Goal: Task Accomplishment & Management: Manage account settings

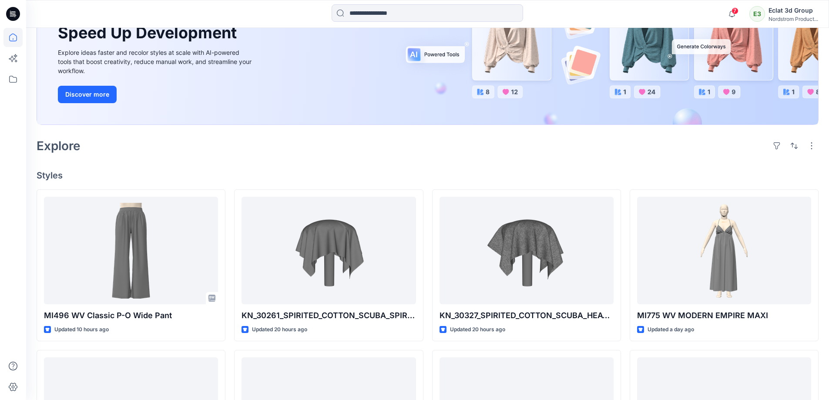
scroll to position [218, 0]
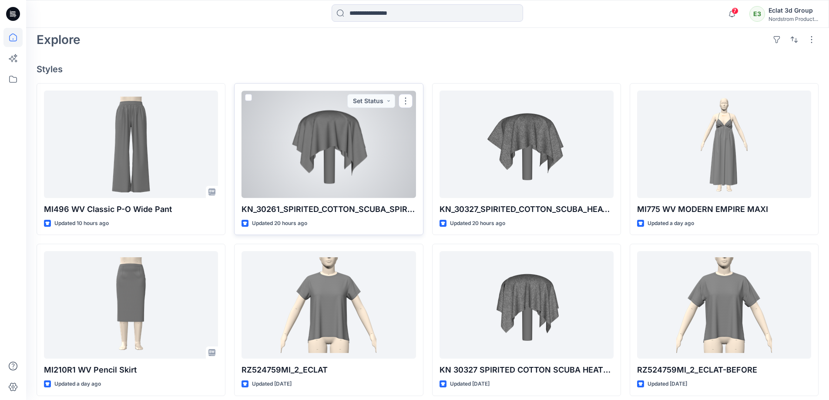
click at [352, 185] on div at bounding box center [329, 145] width 174 height 108
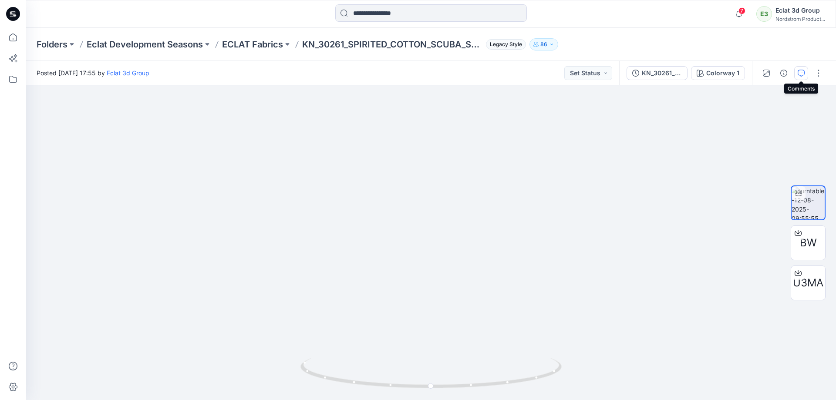
click at [800, 72] on icon "button" at bounding box center [800, 73] width 7 height 7
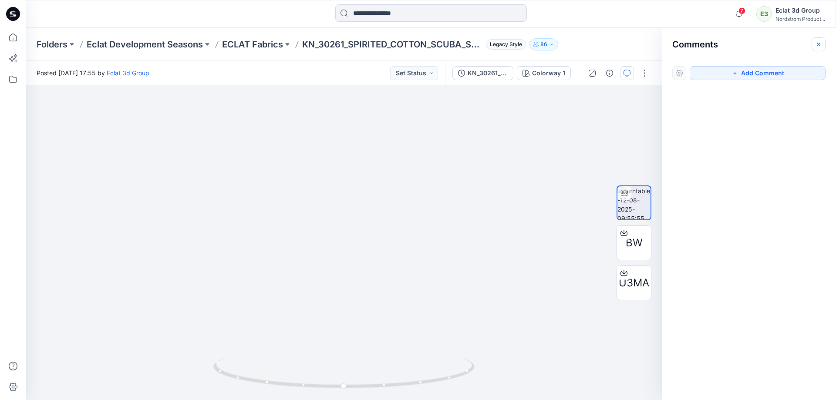
click at [817, 43] on icon "button" at bounding box center [818, 43] width 3 height 3
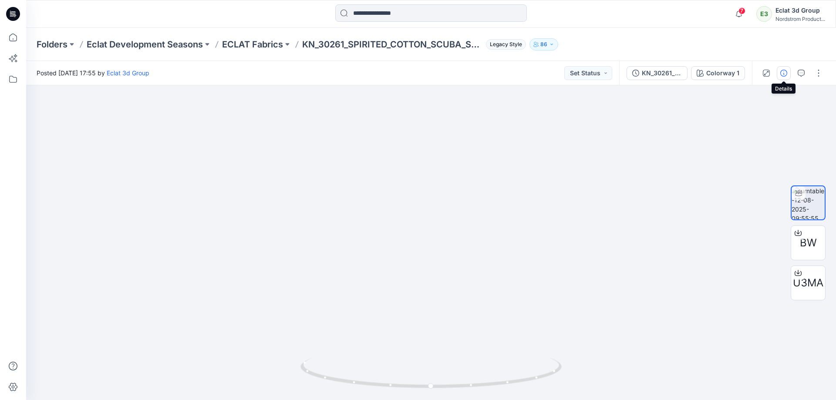
click at [781, 71] on icon "button" at bounding box center [783, 73] width 7 height 7
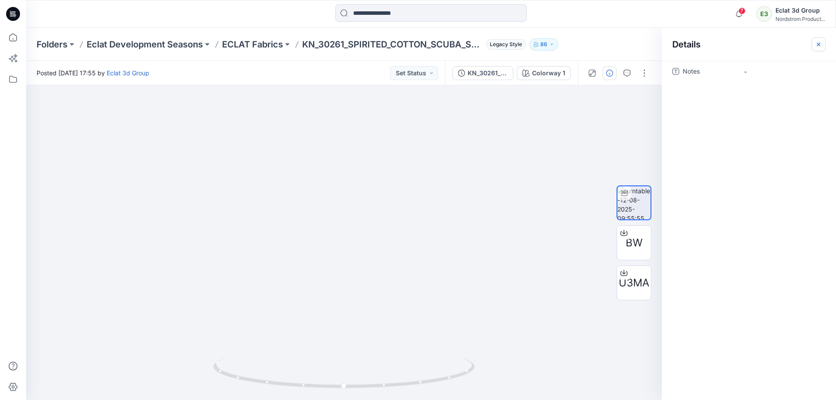
click at [818, 43] on icon "button" at bounding box center [818, 44] width 7 height 7
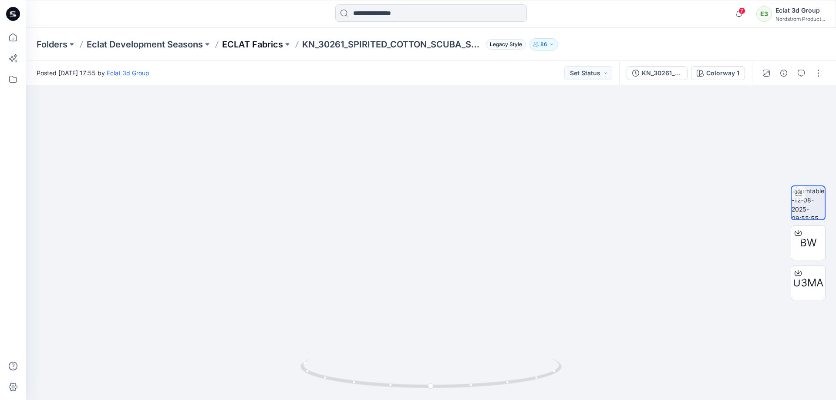
click at [260, 41] on p "ECLAT Fabrics" at bounding box center [252, 44] width 61 height 12
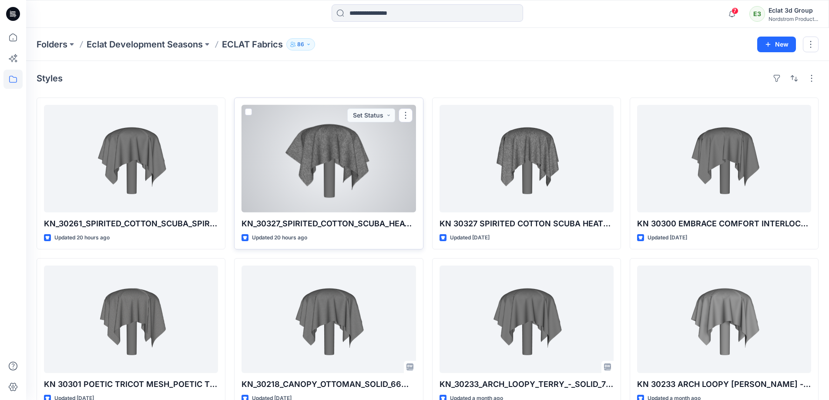
click at [284, 165] on div at bounding box center [329, 159] width 174 height 108
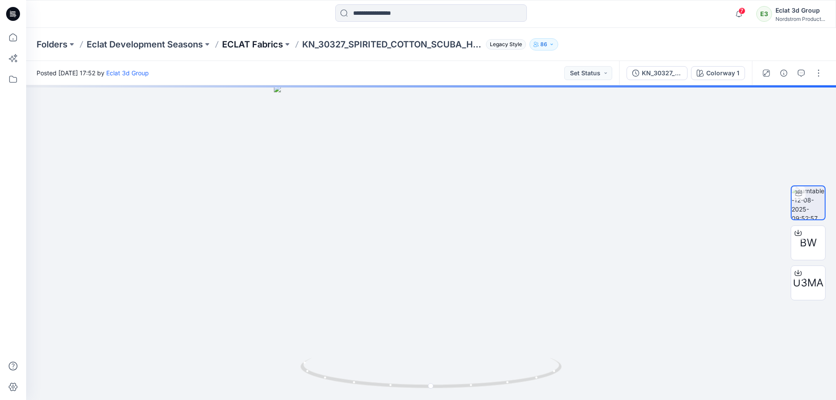
click at [261, 47] on p "ECLAT Fabrics" at bounding box center [252, 44] width 61 height 12
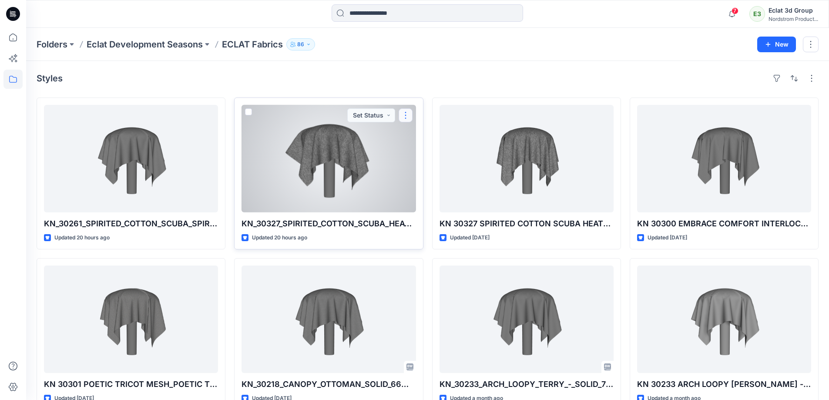
click at [404, 118] on button "button" at bounding box center [406, 115] width 14 height 14
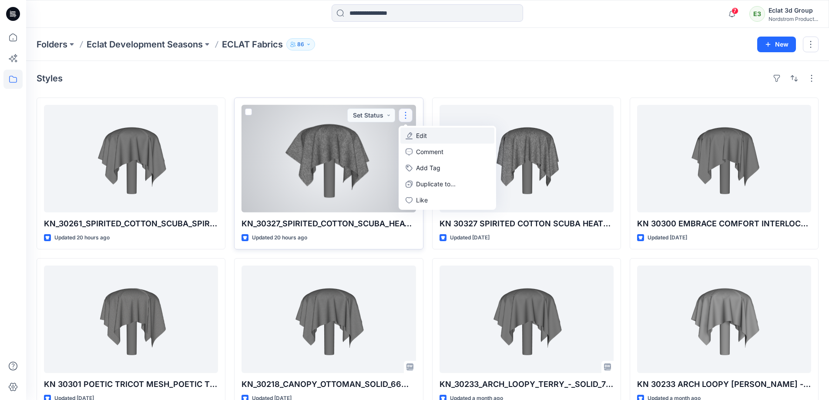
click at [421, 140] on p "Edit" at bounding box center [421, 135] width 11 height 9
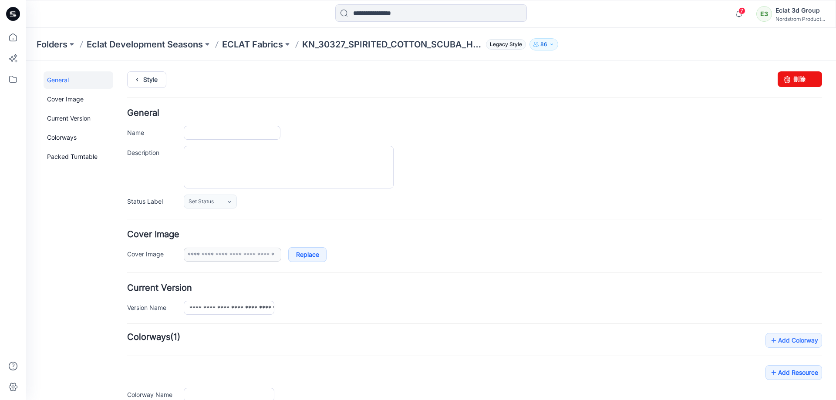
type input "**********"
click at [789, 80] on link "刪除" at bounding box center [799, 79] width 44 height 16
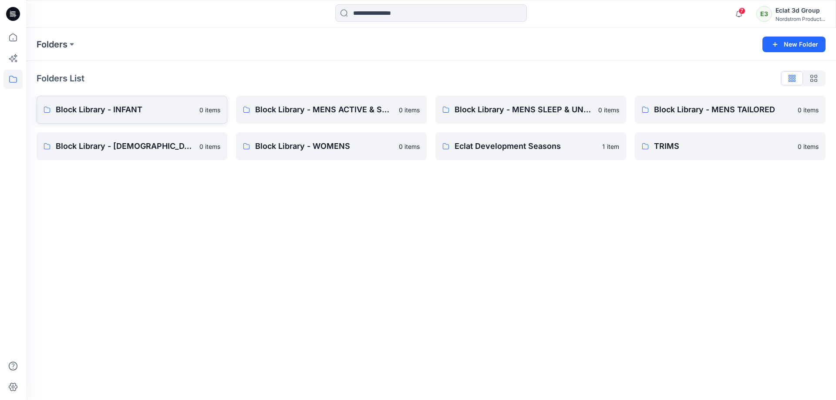
click at [162, 109] on p "Block Library - INFANT" at bounding box center [125, 110] width 138 height 12
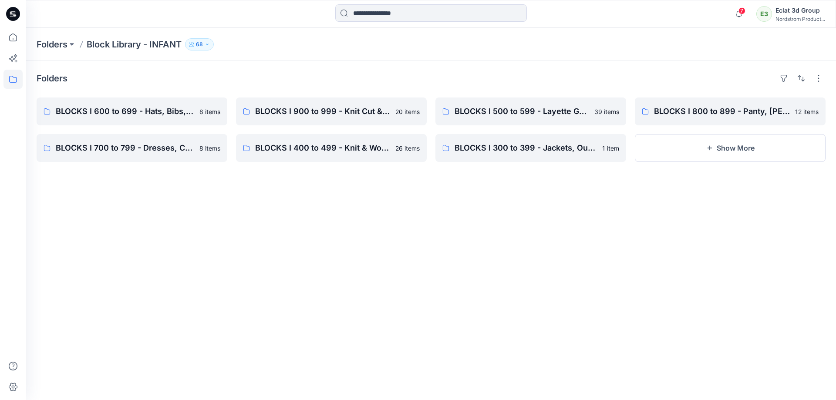
click at [13, 11] on icon at bounding box center [13, 14] width 14 height 14
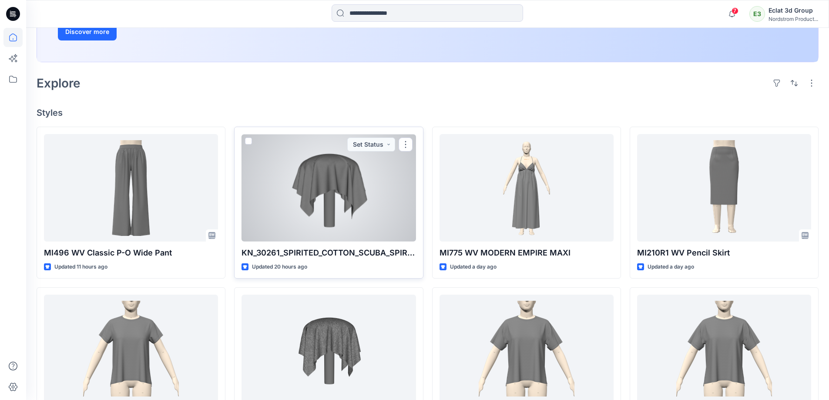
scroll to position [305, 0]
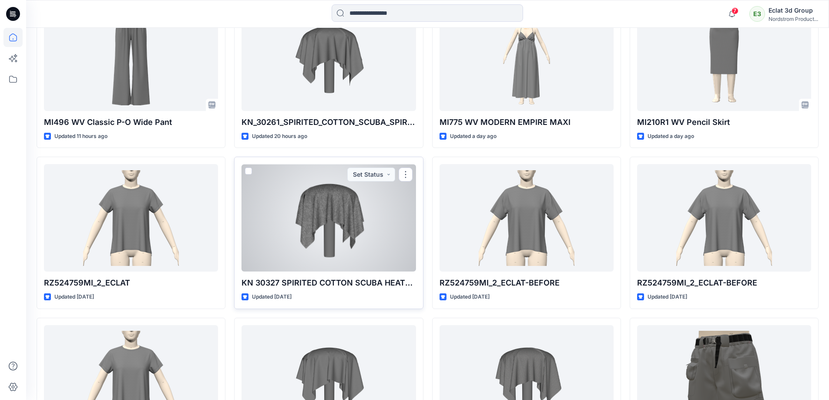
click at [351, 209] on div at bounding box center [329, 218] width 174 height 108
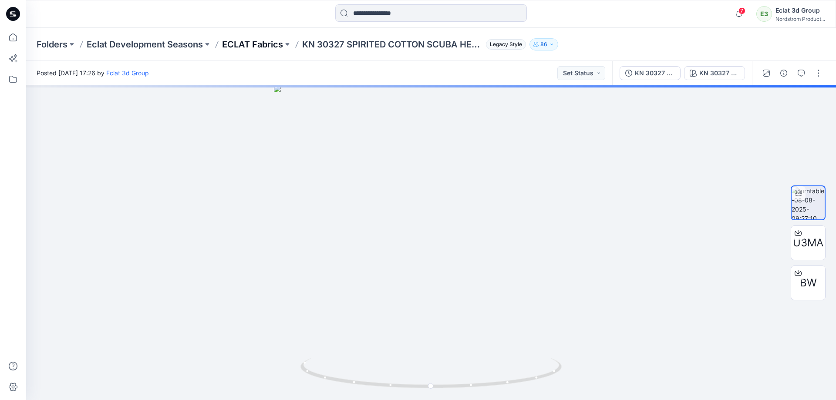
click at [253, 43] on p "ECLAT Fabrics" at bounding box center [252, 44] width 61 height 12
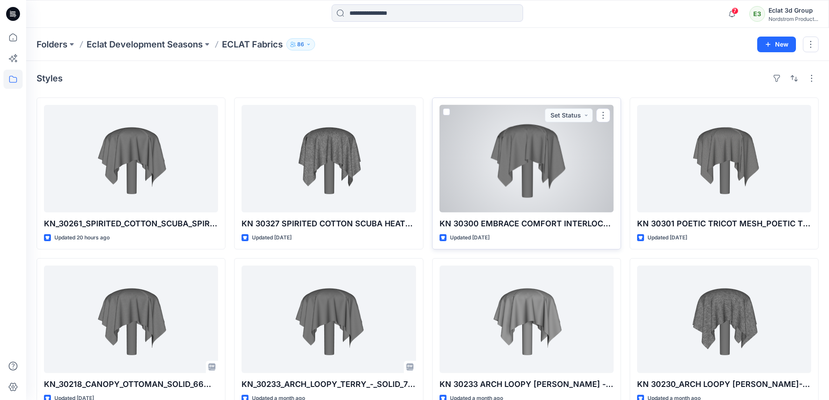
click at [587, 195] on div at bounding box center [527, 159] width 174 height 108
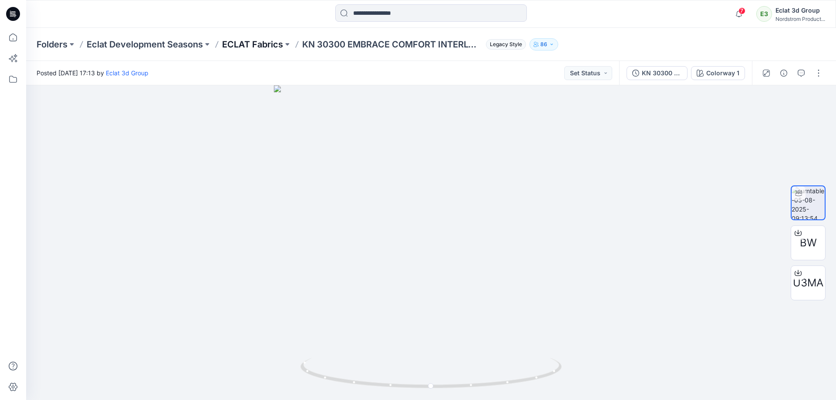
click at [247, 42] on p "ECLAT Fabrics" at bounding box center [252, 44] width 61 height 12
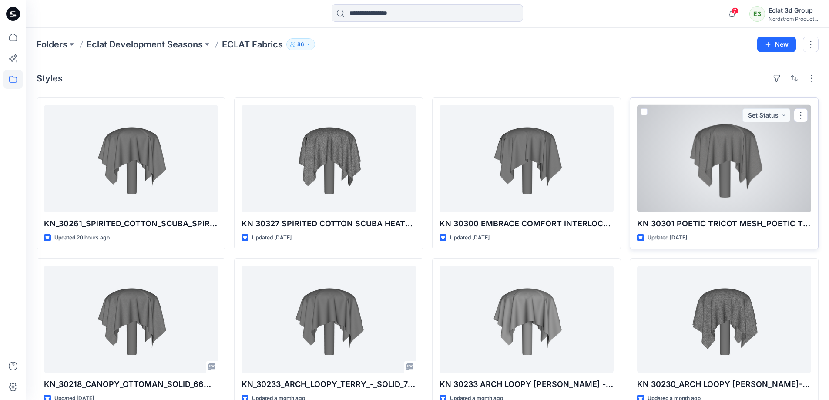
click at [711, 175] on div at bounding box center [724, 159] width 174 height 108
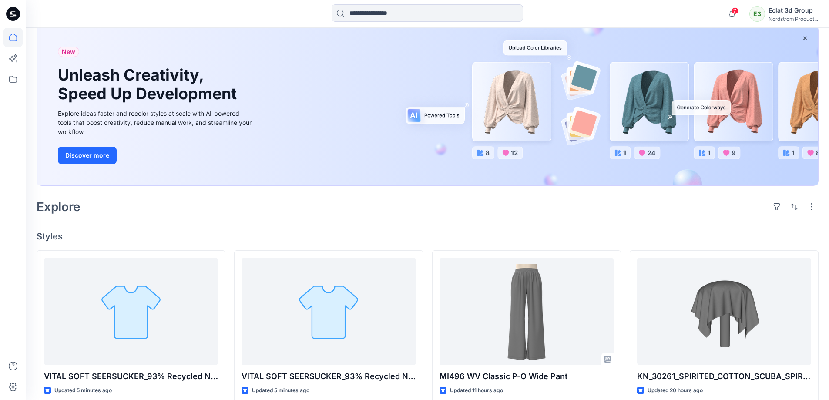
scroll to position [131, 0]
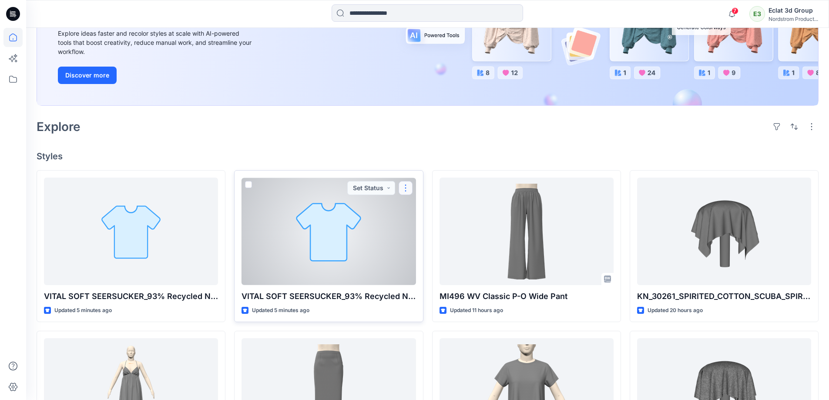
click at [405, 187] on button "button" at bounding box center [406, 188] width 14 height 14
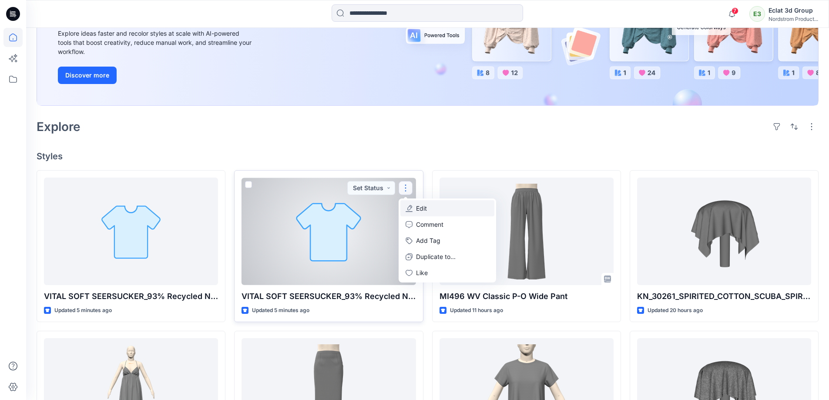
click at [436, 211] on button "Edit" at bounding box center [447, 208] width 94 height 16
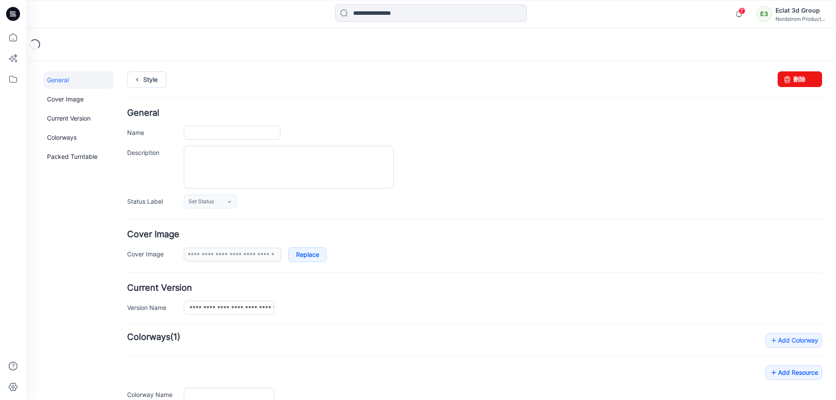
type input "**********"
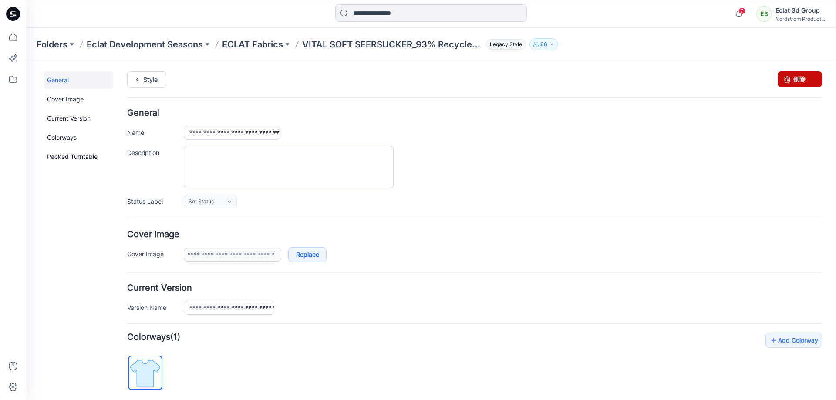
click at [516, 77] on link "刪除" at bounding box center [799, 79] width 44 height 16
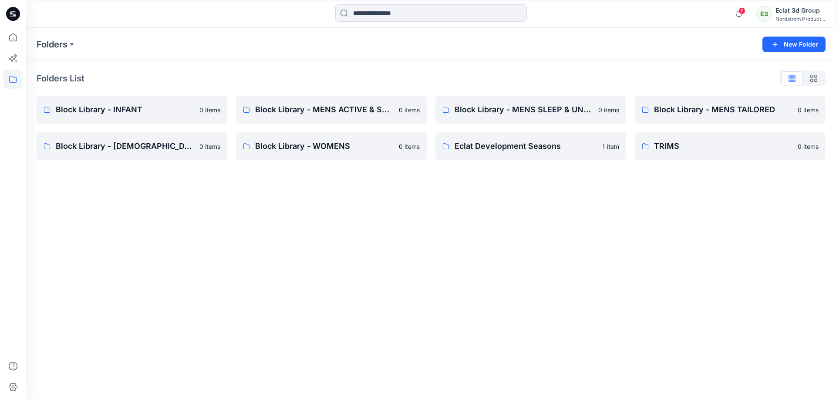
click at [11, 15] on icon at bounding box center [13, 14] width 14 height 14
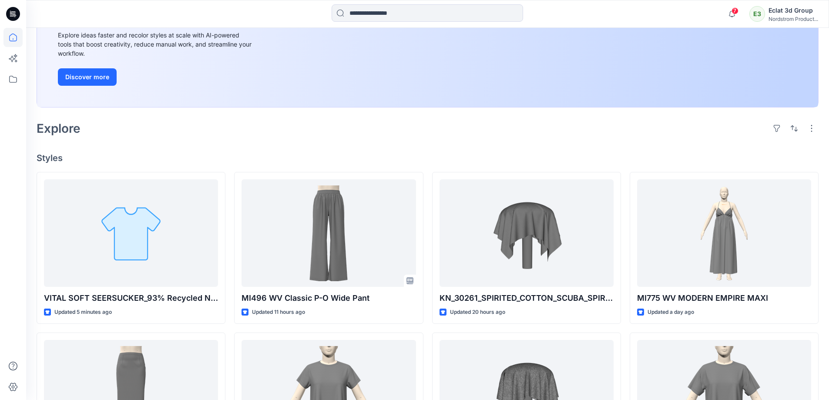
scroll to position [131, 0]
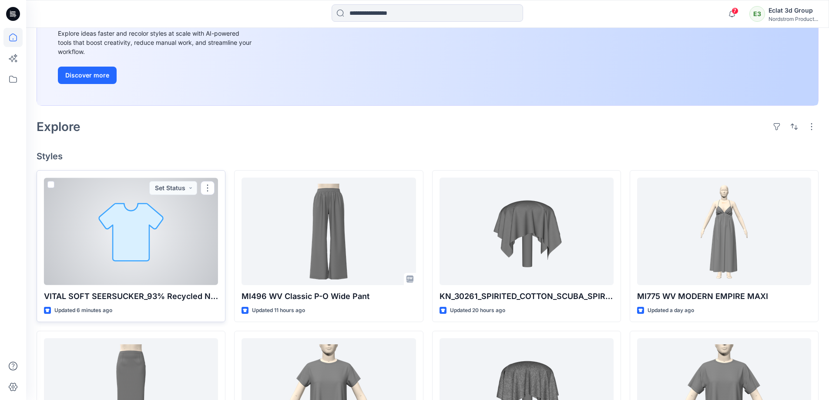
click at [196, 242] on div at bounding box center [131, 232] width 174 height 108
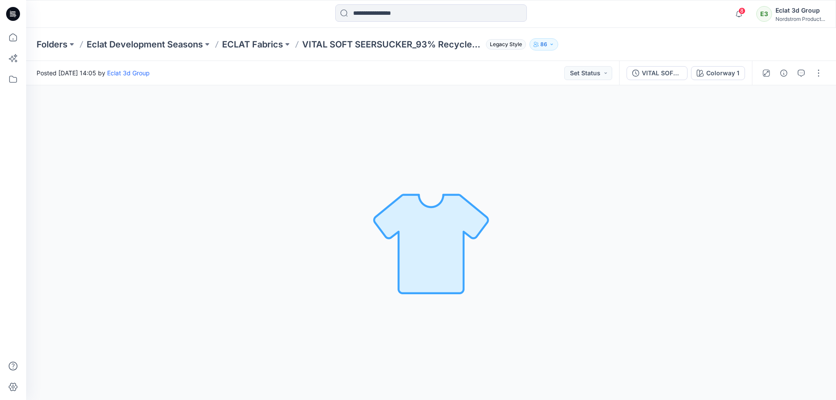
click at [13, 13] on icon at bounding box center [14, 13] width 4 height 0
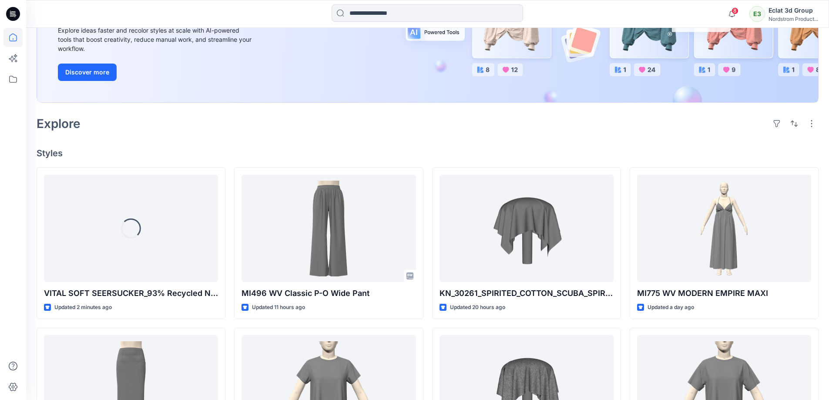
scroll to position [218, 0]
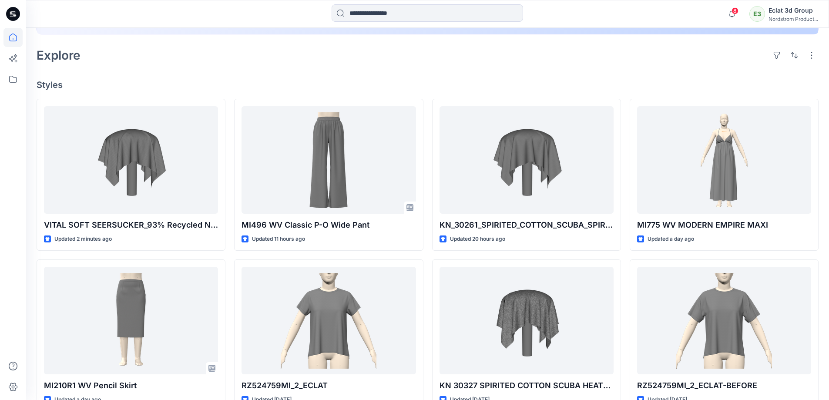
scroll to position [218, 0]
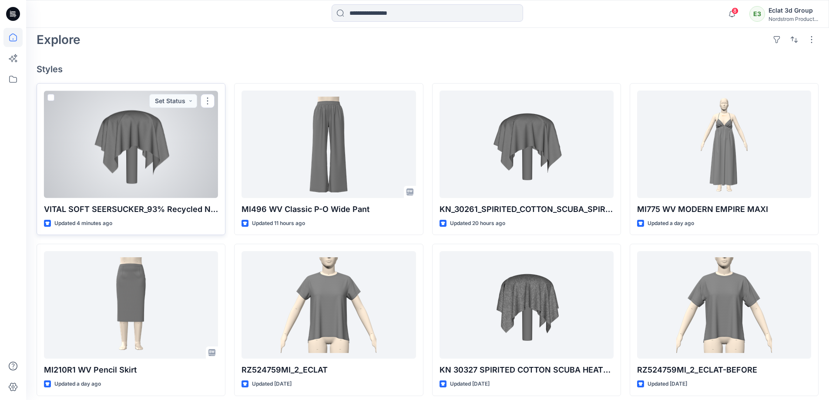
click at [172, 186] on div at bounding box center [131, 145] width 174 height 108
